Goal: Task Accomplishment & Management: Complete application form

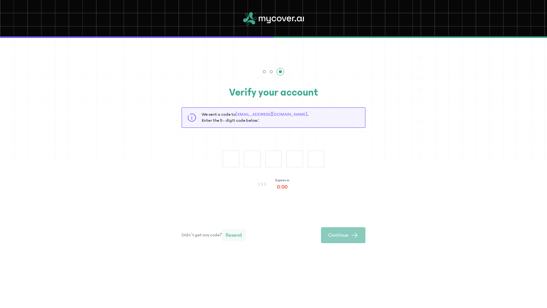
click at [235, 230] on button "Resend" at bounding box center [234, 235] width 24 height 12
click at [232, 153] on input "text" at bounding box center [230, 159] width 17 height 17
type input "*"
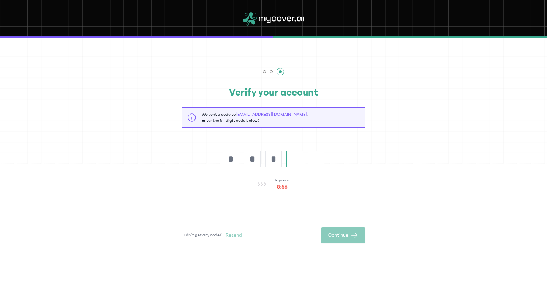
type input "*"
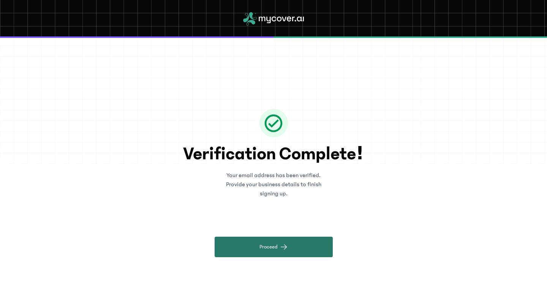
click at [289, 238] on button "Proceed" at bounding box center [274, 247] width 118 height 21
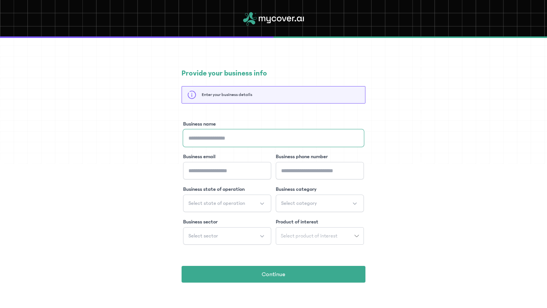
click at [243, 139] on input "Business name" at bounding box center [273, 137] width 181 height 17
type input "*"
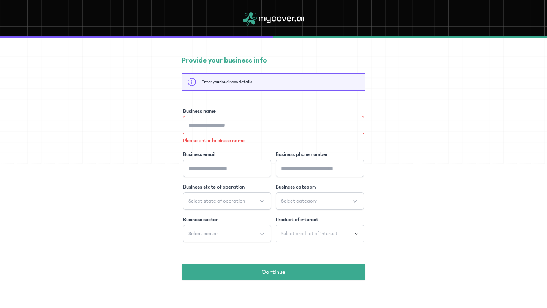
scroll to position [11, 0]
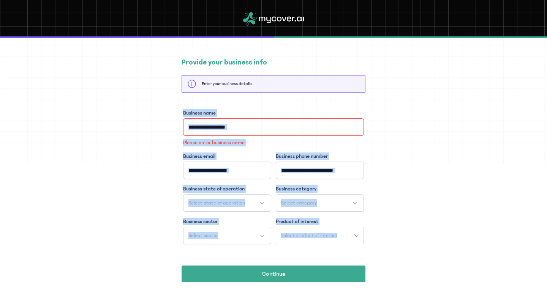
drag, startPoint x: 180, startPoint y: 110, endPoint x: 348, endPoint y: 238, distance: 211.3
click at [348, 238] on div "Provide your business info Enter your business details Business name Please ent…" at bounding box center [273, 170] width 547 height 286
copy div "Business name Please enter business name Business email Business phone number B…"
click at [374, 136] on div "Provide your business info Enter your business details Business name Please ent…" at bounding box center [273, 170] width 547 height 286
drag, startPoint x: 180, startPoint y: 109, endPoint x: 327, endPoint y: 225, distance: 187.1
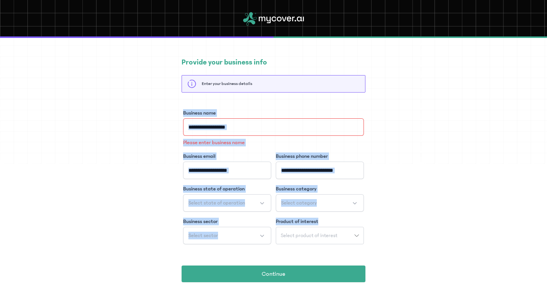
click at [327, 225] on div "Provide your business info Enter your business details Business name Please ent…" at bounding box center [273, 170] width 547 height 286
copy div "Business name Please enter business name Business email Business phone number B…"
click at [227, 132] on input "Business name" at bounding box center [273, 126] width 181 height 17
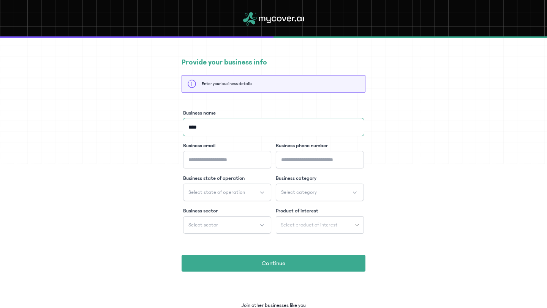
type input "****"
click at [216, 161] on input "Business email" at bounding box center [227, 159] width 88 height 17
type input "**********"
click at [290, 163] on input "Business phone number" at bounding box center [320, 159] width 88 height 17
type input "**********"
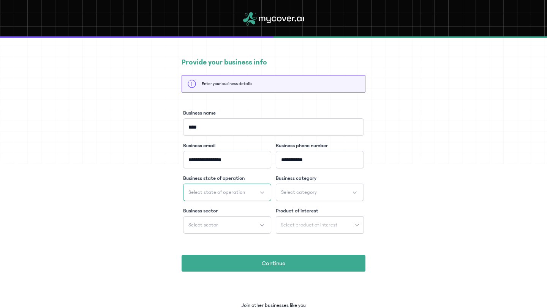
click at [251, 189] on button "Select state of operation" at bounding box center [227, 192] width 88 height 17
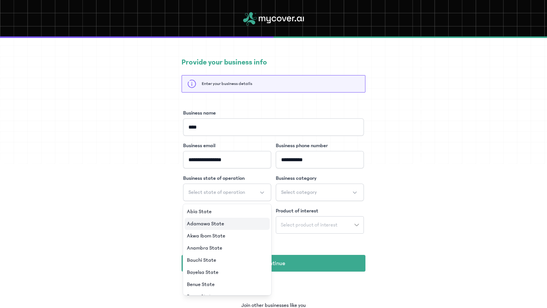
click at [235, 224] on li "Adamawa State" at bounding box center [227, 224] width 85 height 12
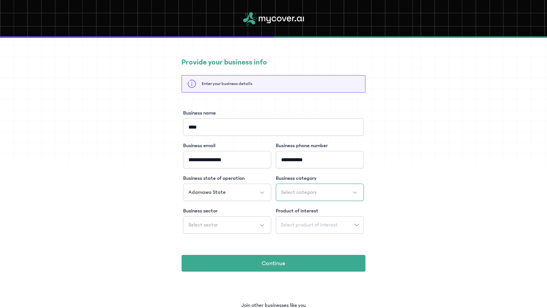
click at [287, 190] on span "Select category" at bounding box center [299, 193] width 36 height 8
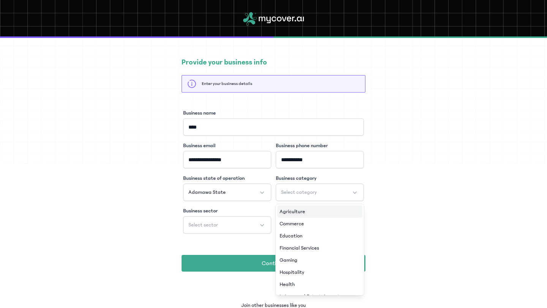
click at [289, 208] on span "Agriculture" at bounding box center [291, 212] width 25 height 8
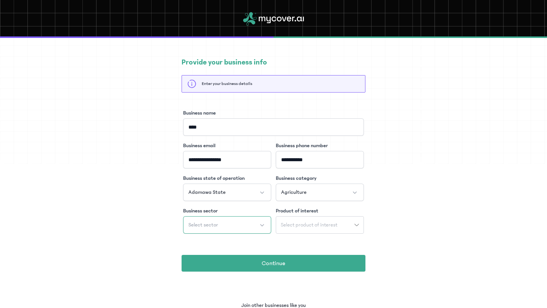
click at [250, 225] on button "Select sector" at bounding box center [227, 224] width 88 height 17
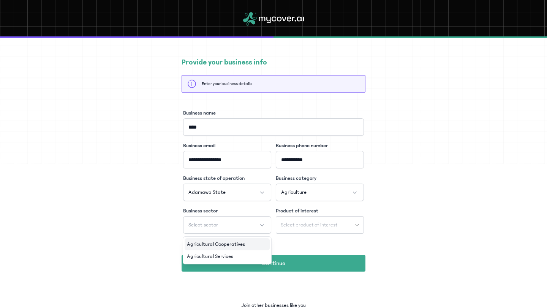
click at [246, 241] on li "Agricultural Cooperatives" at bounding box center [227, 244] width 85 height 12
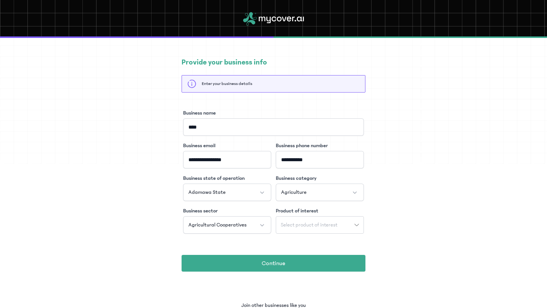
click at [286, 223] on span "Select product of interest" at bounding box center [309, 224] width 66 height 5
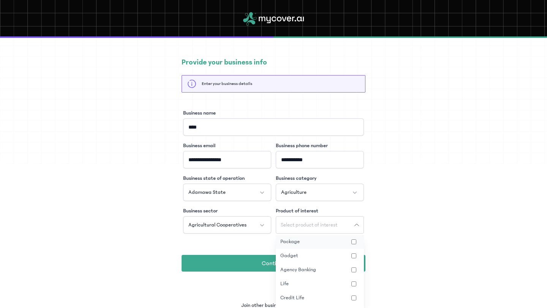
click at [285, 241] on button "Package" at bounding box center [320, 242] width 88 height 14
click at [282, 255] on button "Gadget" at bounding box center [320, 256] width 88 height 14
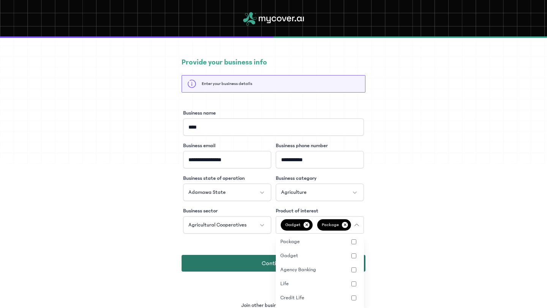
click at [257, 262] on button "Continue" at bounding box center [273, 263] width 184 height 17
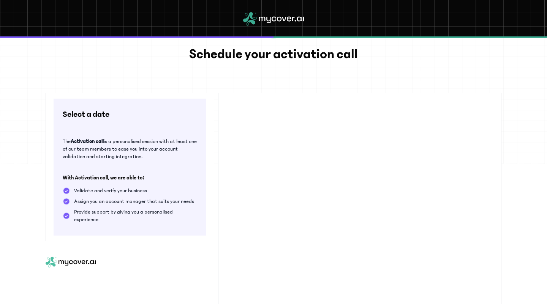
scroll to position [45, 0]
